Goal: Check status: Check status

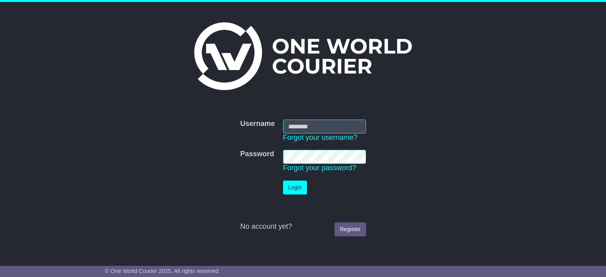
type input "**********"
click at [296, 185] on button "Login" at bounding box center [295, 188] width 24 height 14
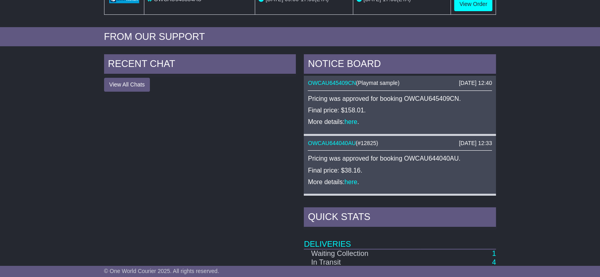
scroll to position [416, 0]
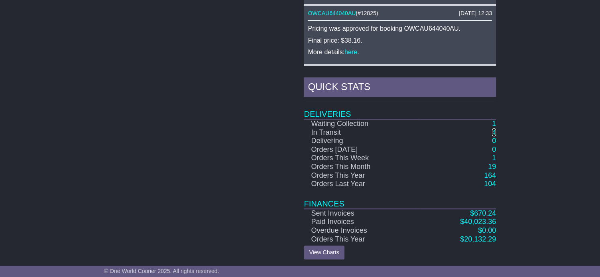
click at [495, 129] on link "4" at bounding box center [494, 132] width 4 height 8
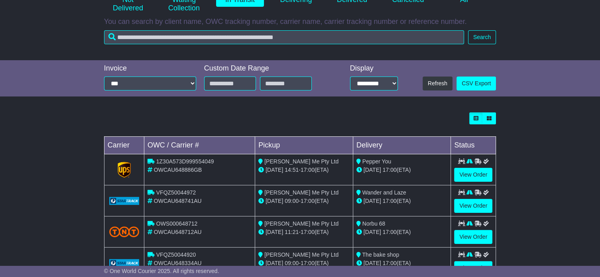
scroll to position [152, 0]
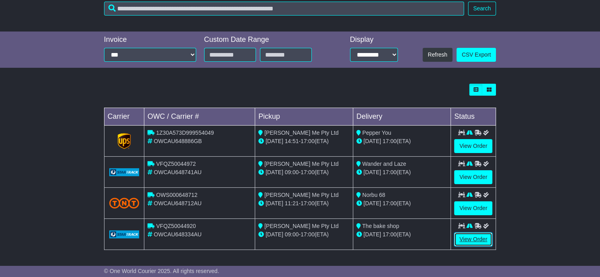
click at [469, 234] on link "View Order" at bounding box center [473, 240] width 38 height 14
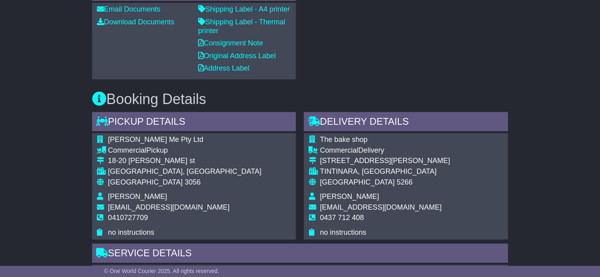
scroll to position [320, 0]
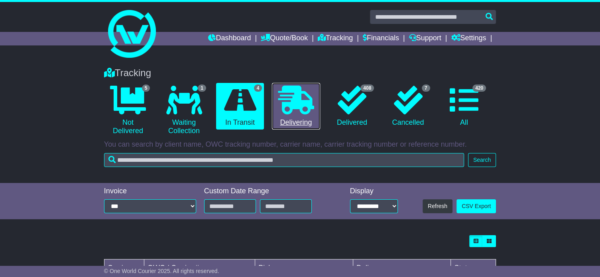
click at [298, 104] on icon at bounding box center [296, 100] width 36 height 29
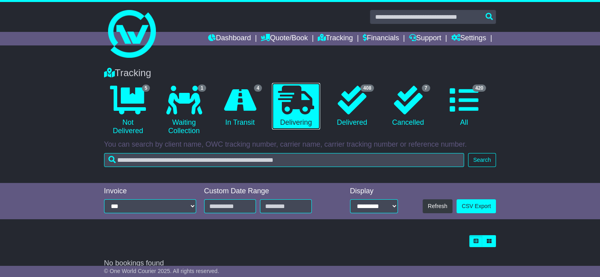
scroll to position [10, 0]
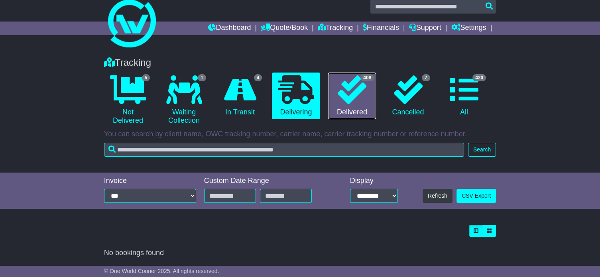
click at [348, 100] on icon at bounding box center [352, 89] width 29 height 29
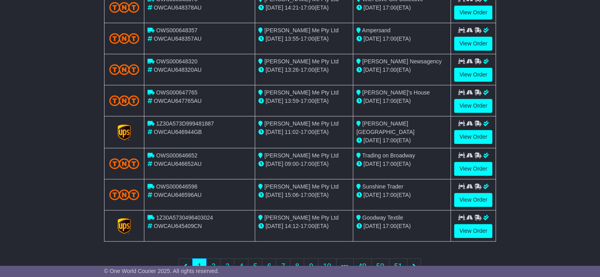
scroll to position [310, 0]
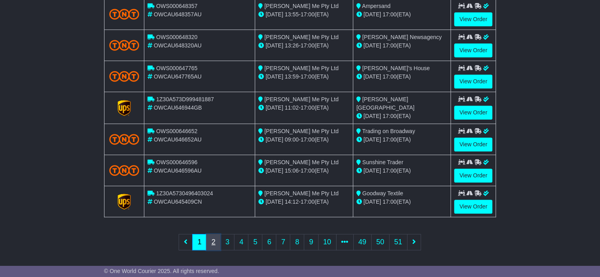
click at [220, 241] on link "2" at bounding box center [213, 242] width 14 height 16
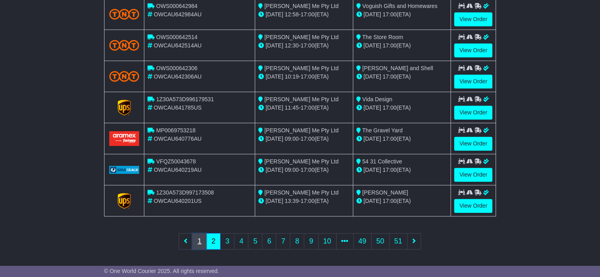
click at [204, 239] on link "1" at bounding box center [199, 241] width 14 height 16
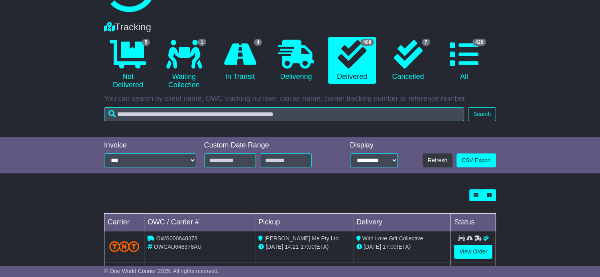
scroll to position [0, 0]
